Goal: Task Accomplishment & Management: Manage account settings

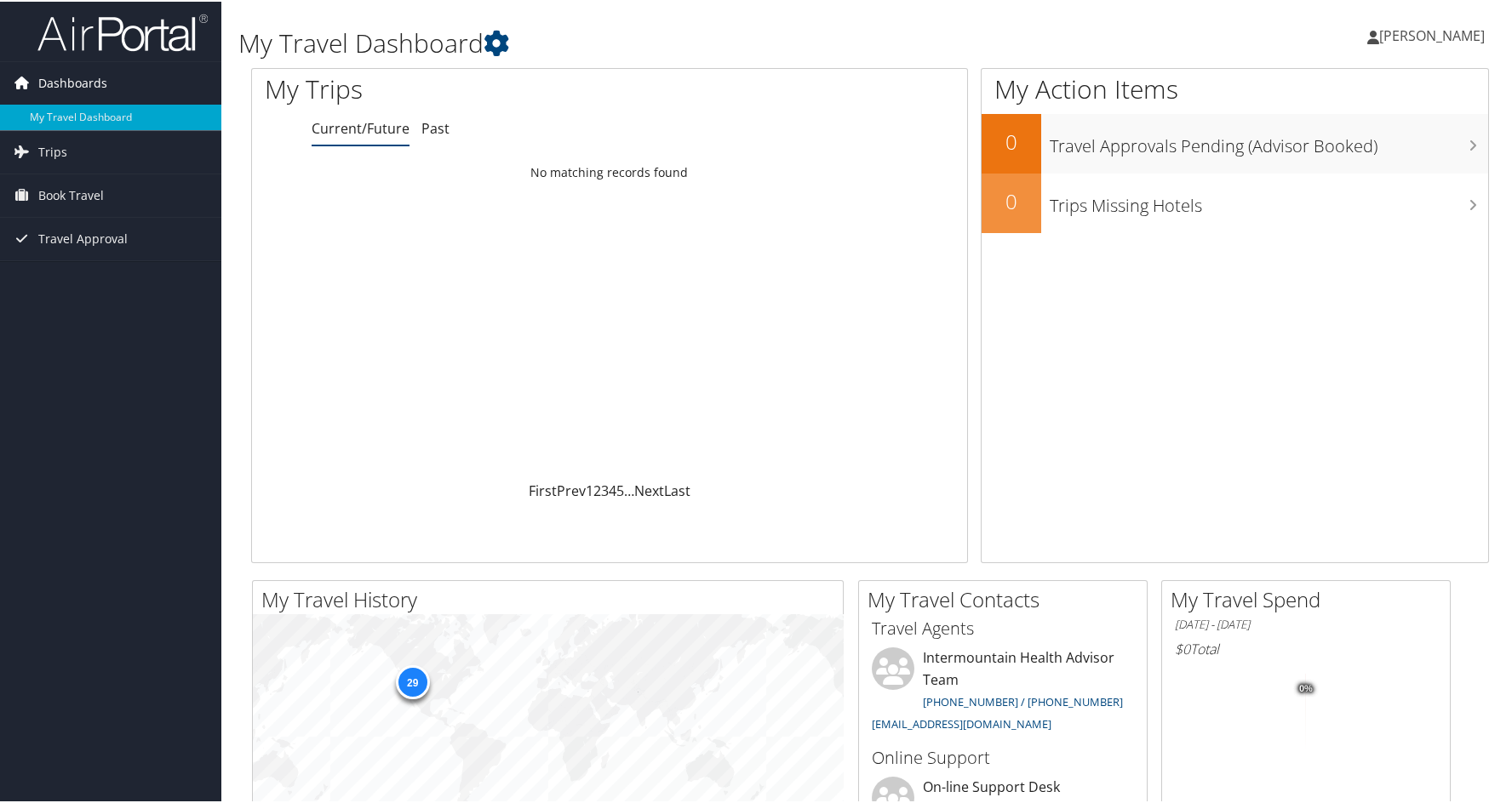
click at [71, 79] on span "Dashboards" at bounding box center [72, 82] width 69 height 43
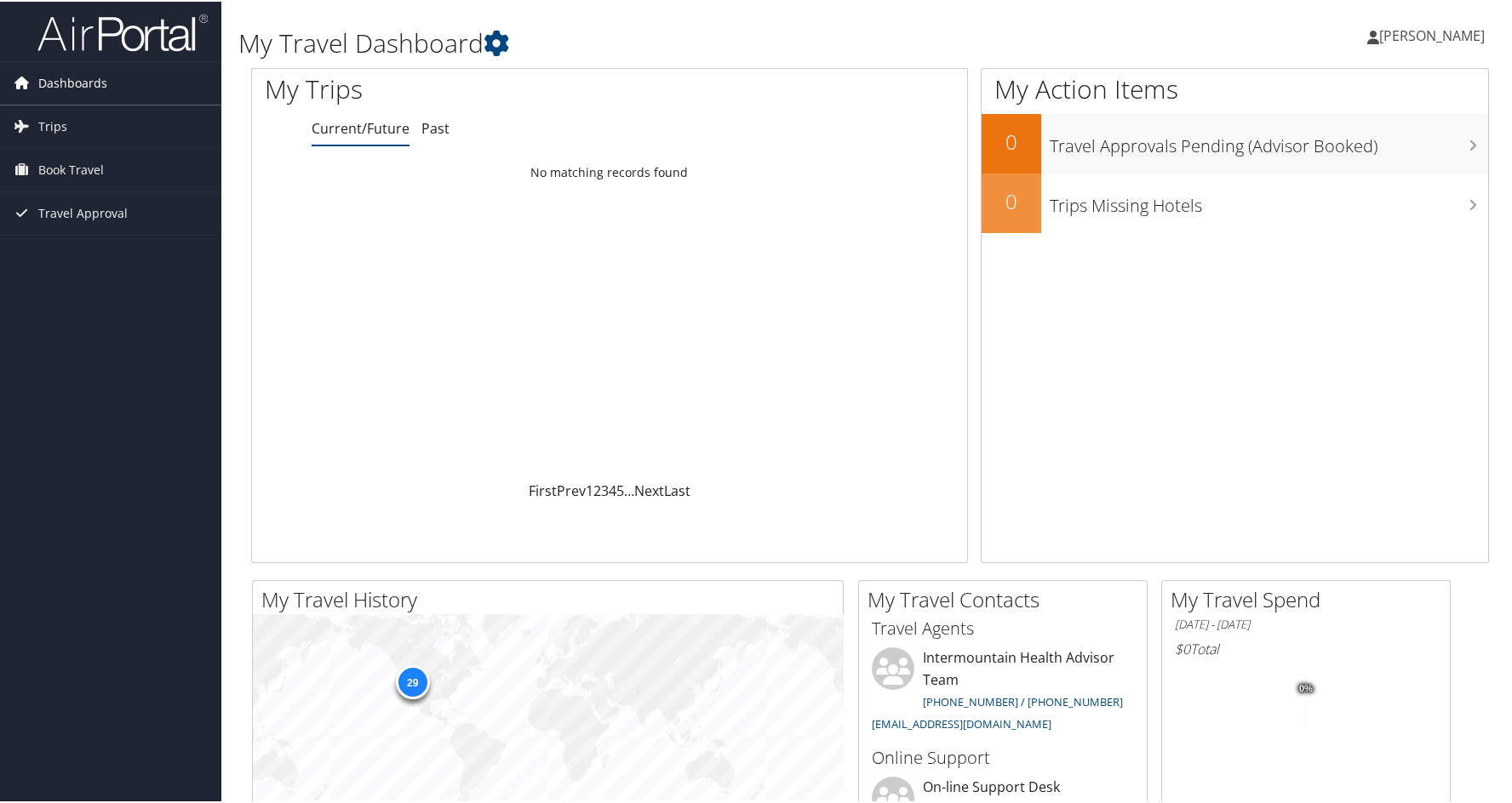
click at [71, 83] on span "Dashboards" at bounding box center [72, 82] width 69 height 43
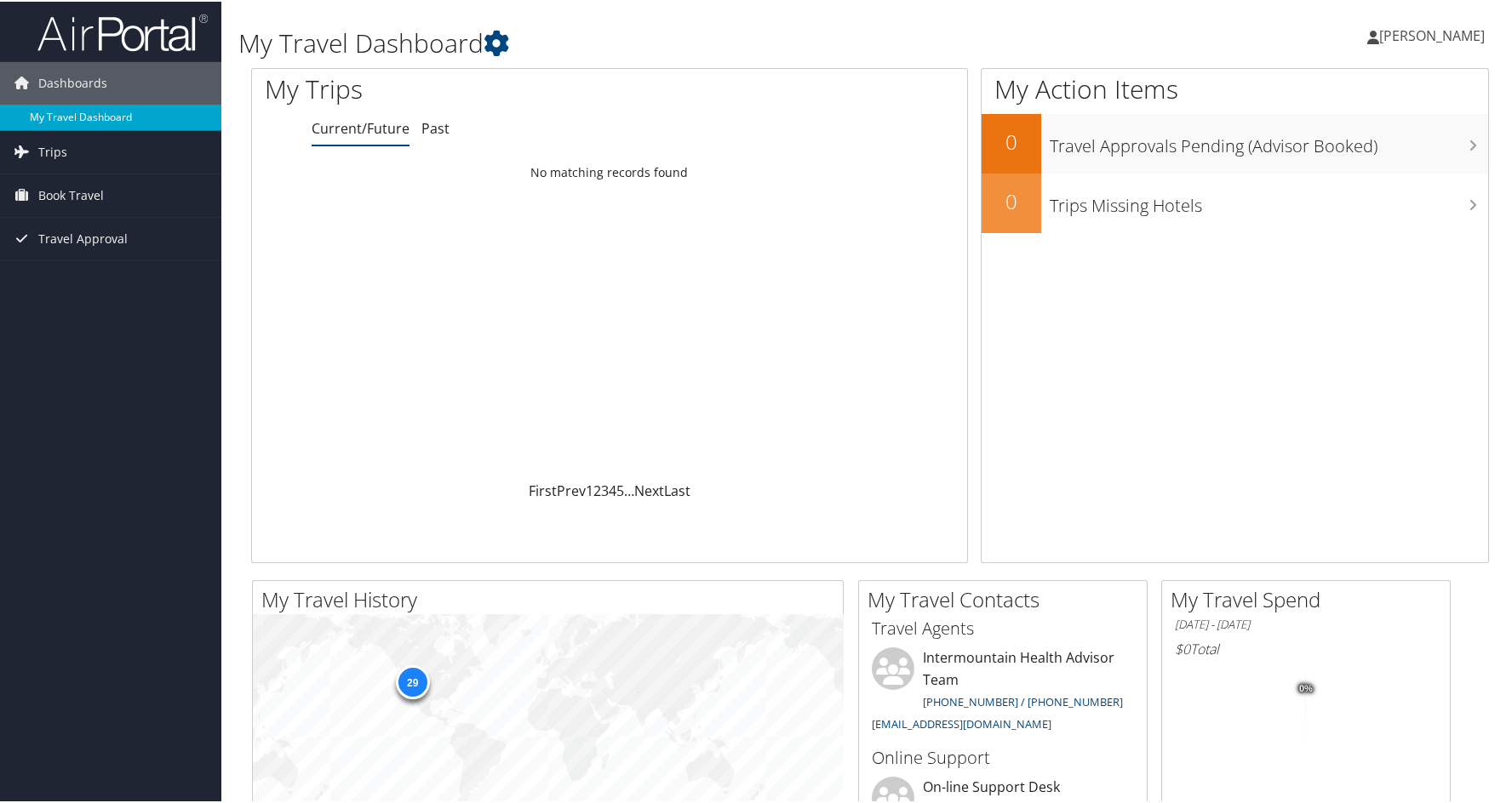
click at [71, 111] on link "My Travel Dashboard" at bounding box center [111, 115] width 222 height 26
click at [493, 44] on icon at bounding box center [496, 41] width 26 height 26
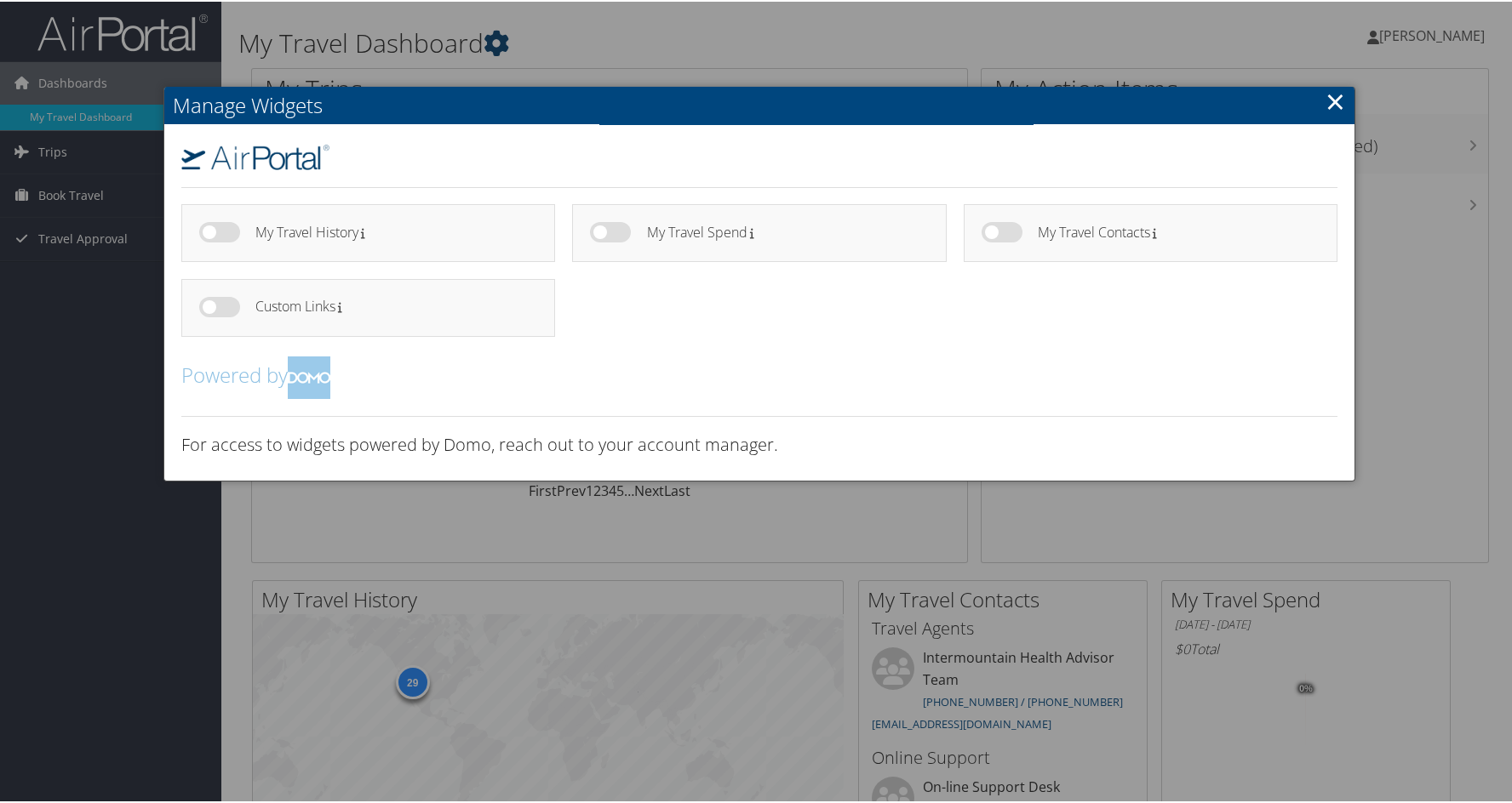
click at [493, 44] on div at bounding box center [759, 401] width 1518 height 803
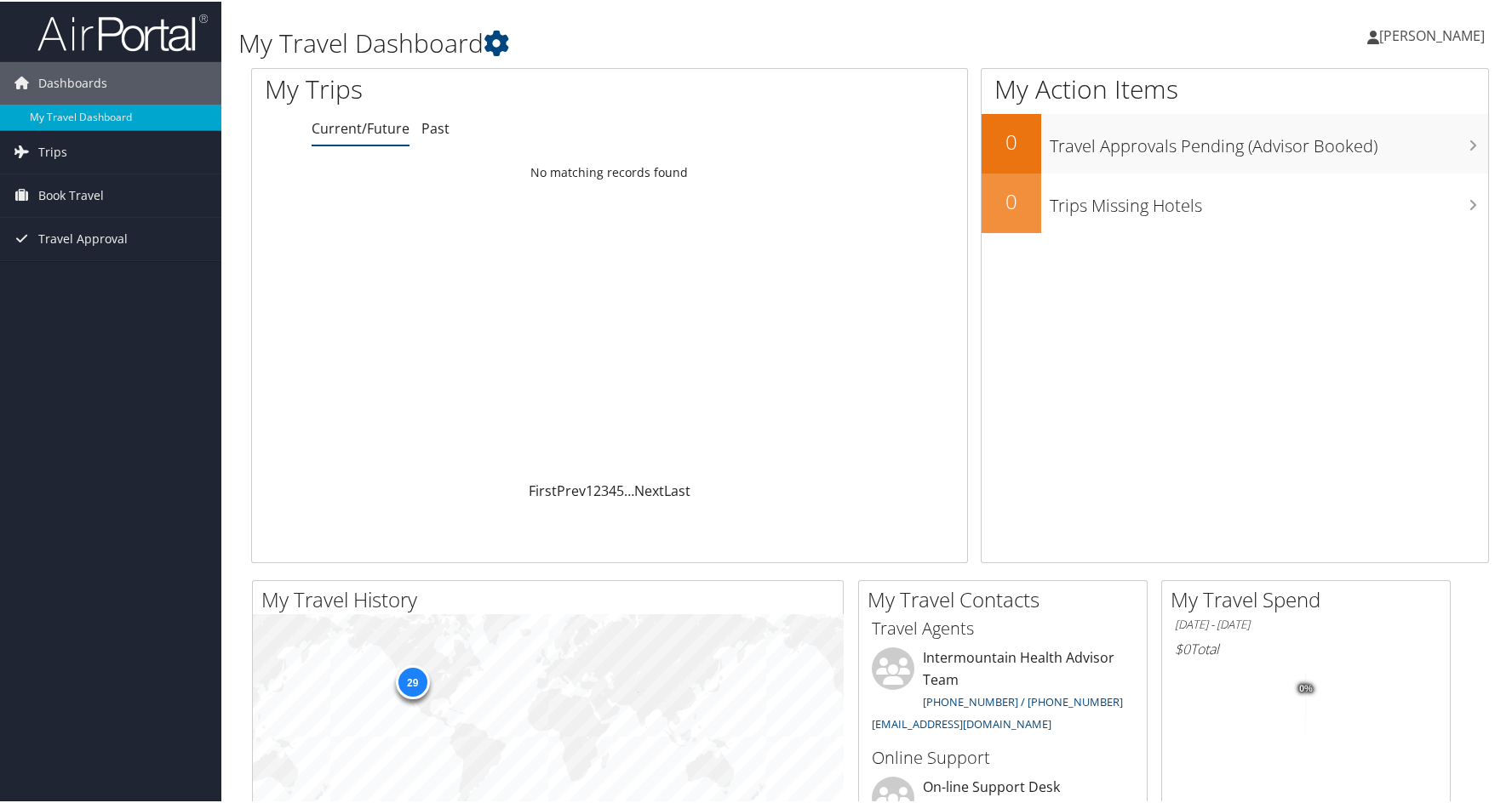
click at [1348, 35] on ul "Constance Valentine Constance Valentine" at bounding box center [1424, 34] width 153 height 51
click at [1340, 147] on link "View Travel Profile" at bounding box center [1386, 151] width 189 height 29
